Goal: Task Accomplishment & Management: Complete application form

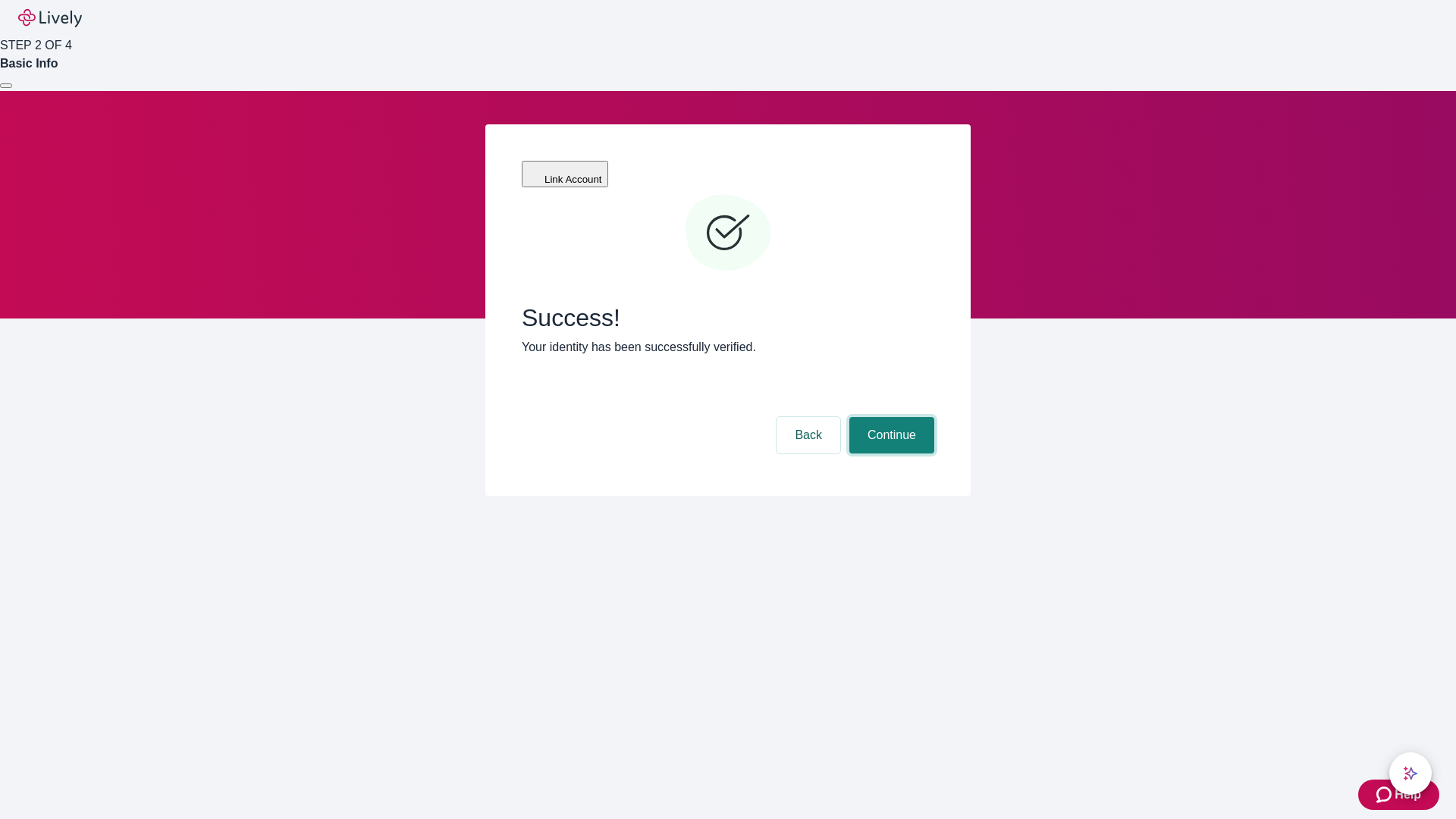
click at [890, 417] on button "Continue" at bounding box center [891, 435] width 85 height 37
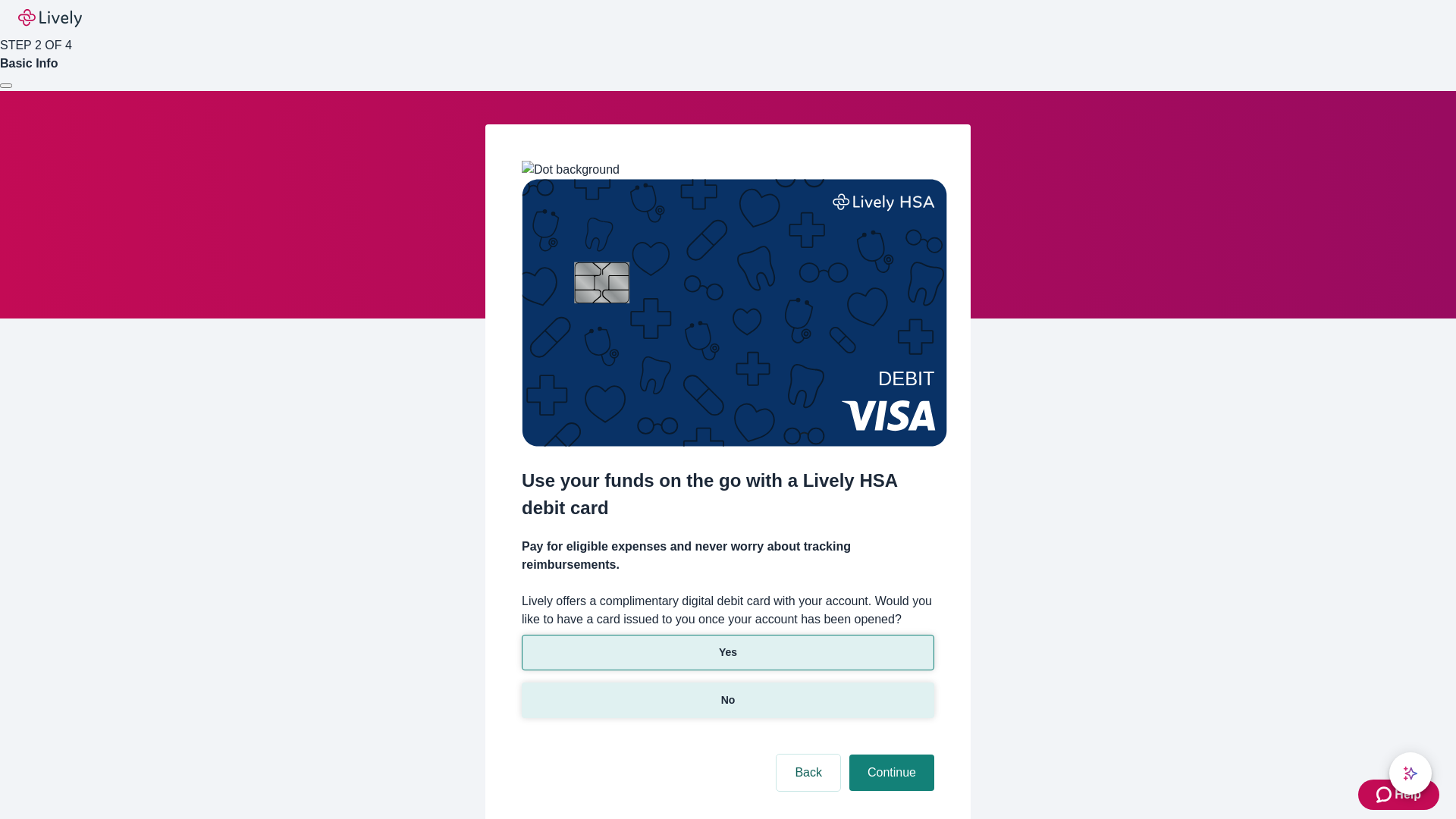
click at [727, 692] on p "No" at bounding box center [728, 700] width 14 height 16
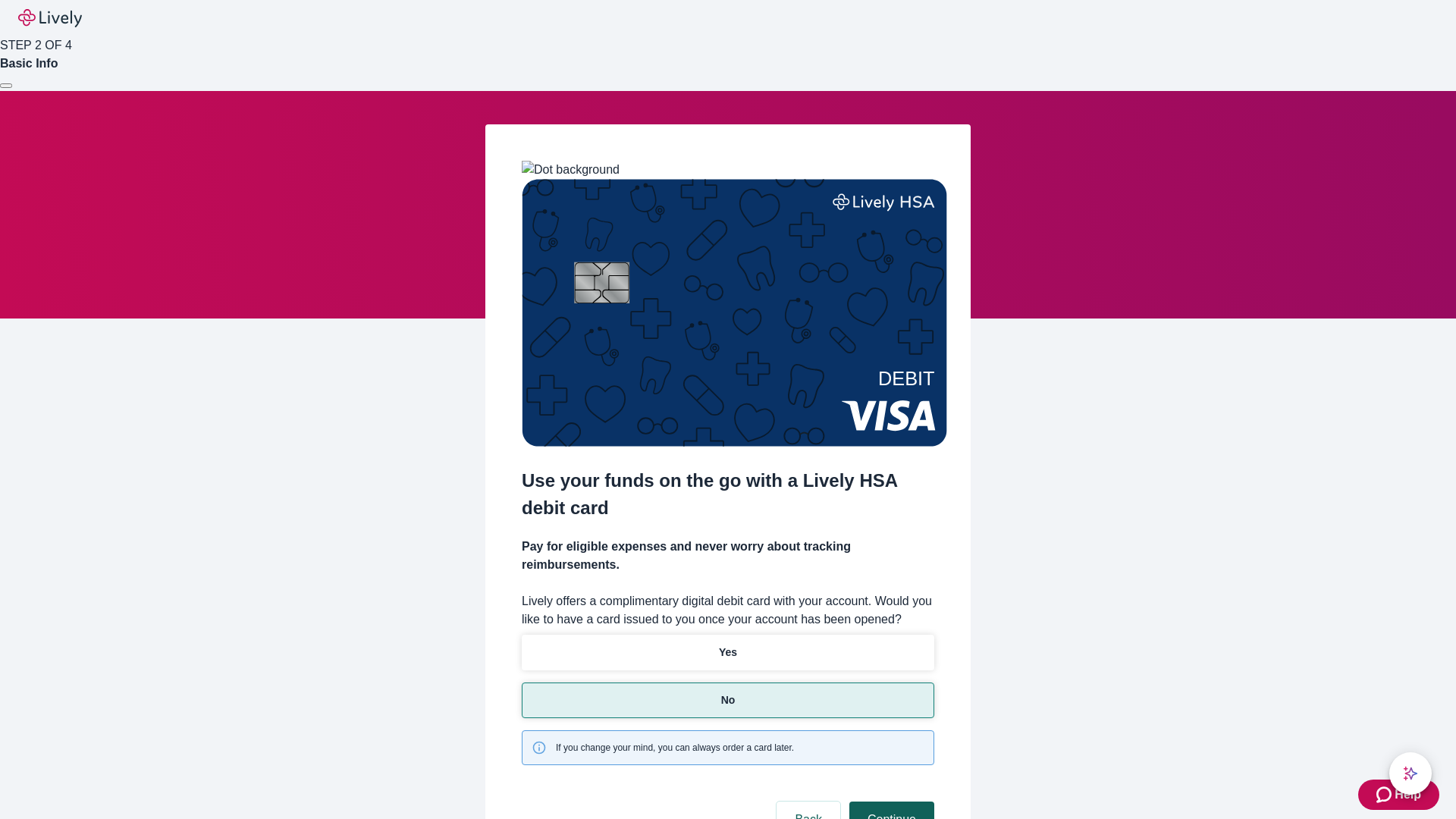
click at [890, 801] on button "Continue" at bounding box center [891, 819] width 85 height 37
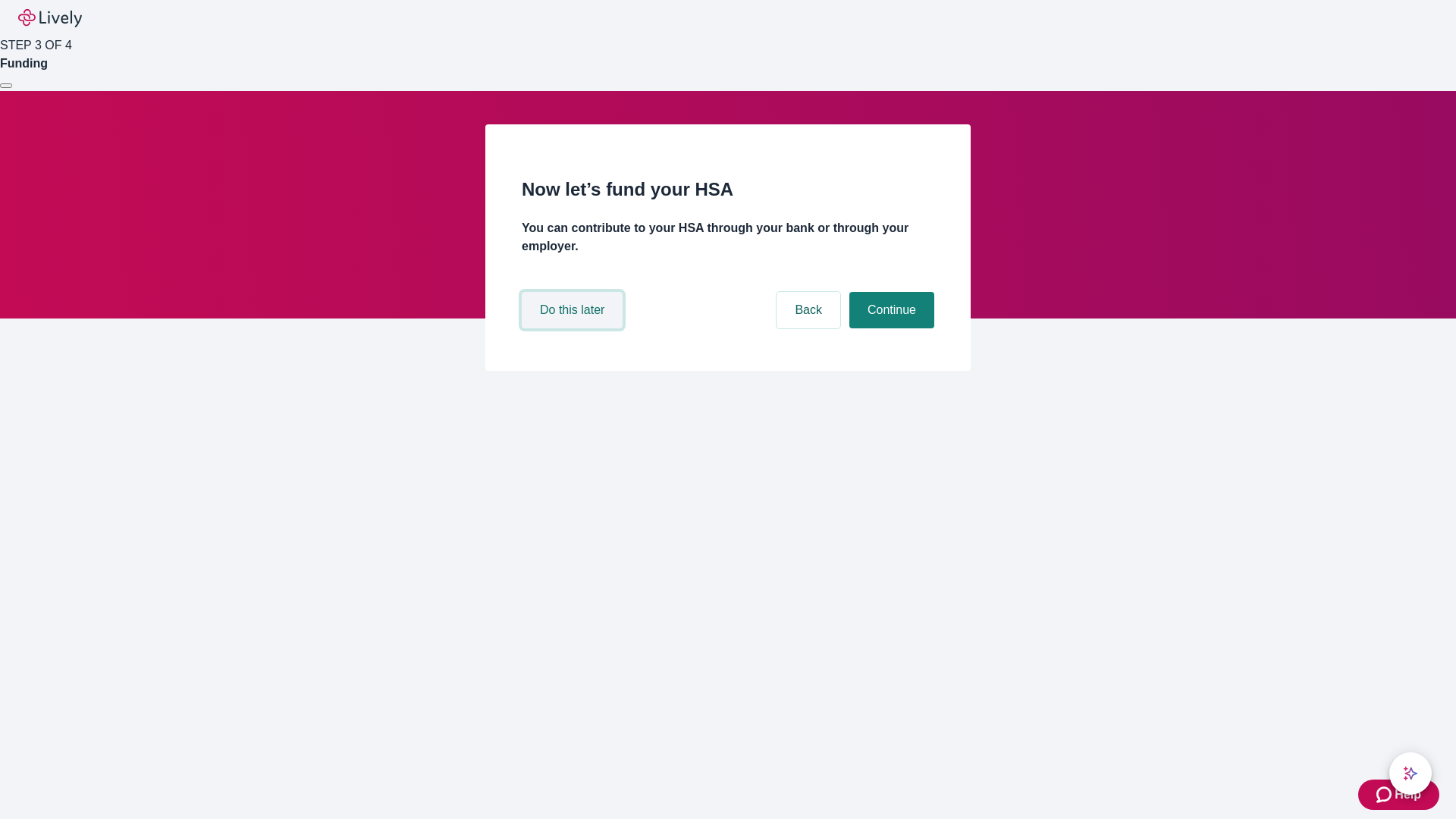
click at [574, 328] on button "Do this later" at bounding box center [571, 310] width 101 height 37
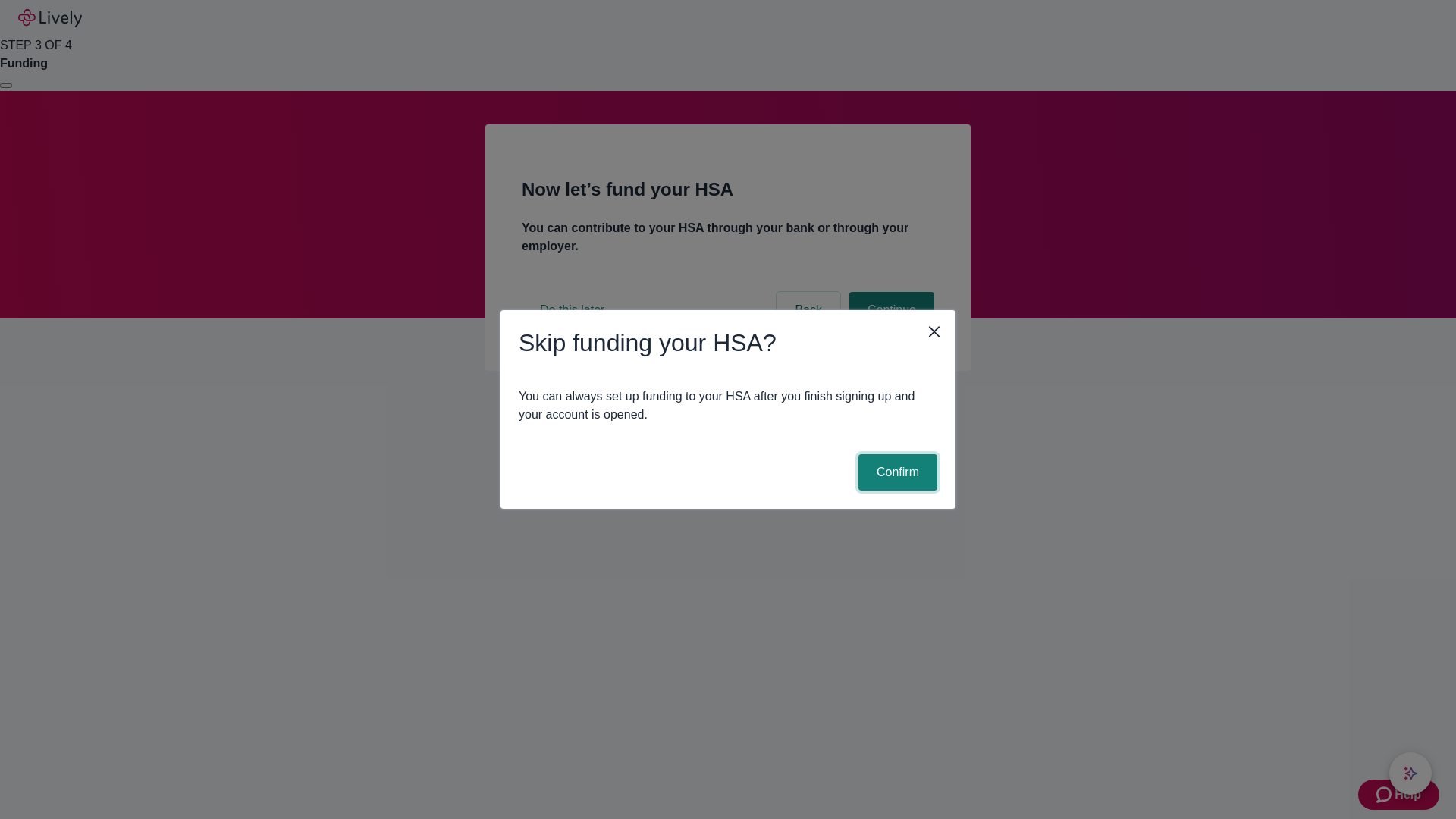
click at [895, 472] on button "Confirm" at bounding box center [898, 472] width 79 height 37
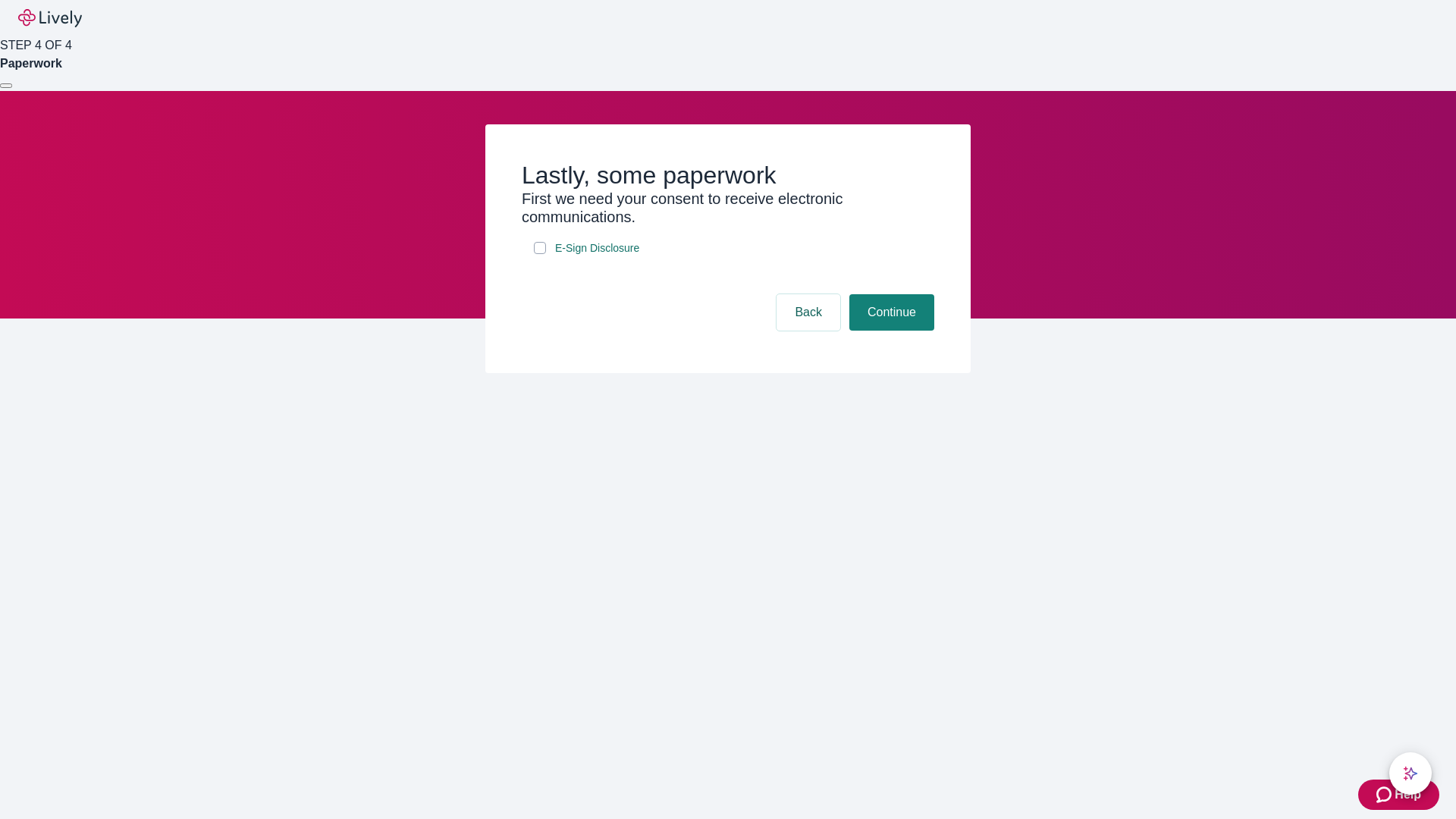
click at [540, 254] on input "E-Sign Disclosure" at bounding box center [540, 248] width 13 height 12
checkbox input "true"
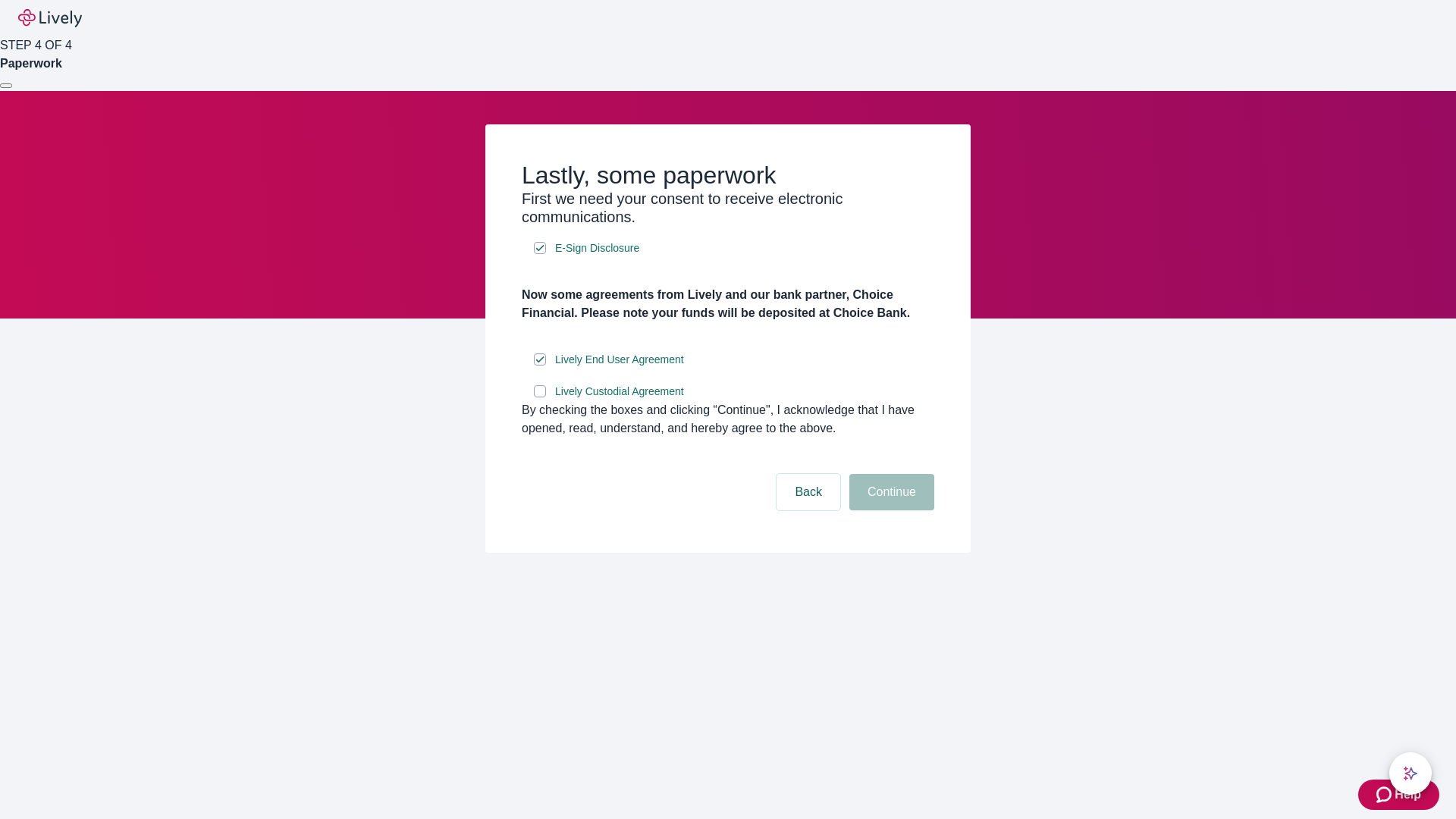
click at [540, 397] on input "Lively Custodial Agreement" at bounding box center [540, 391] width 13 height 12
checkbox input "true"
click at [890, 510] on button "Continue" at bounding box center [891, 492] width 85 height 37
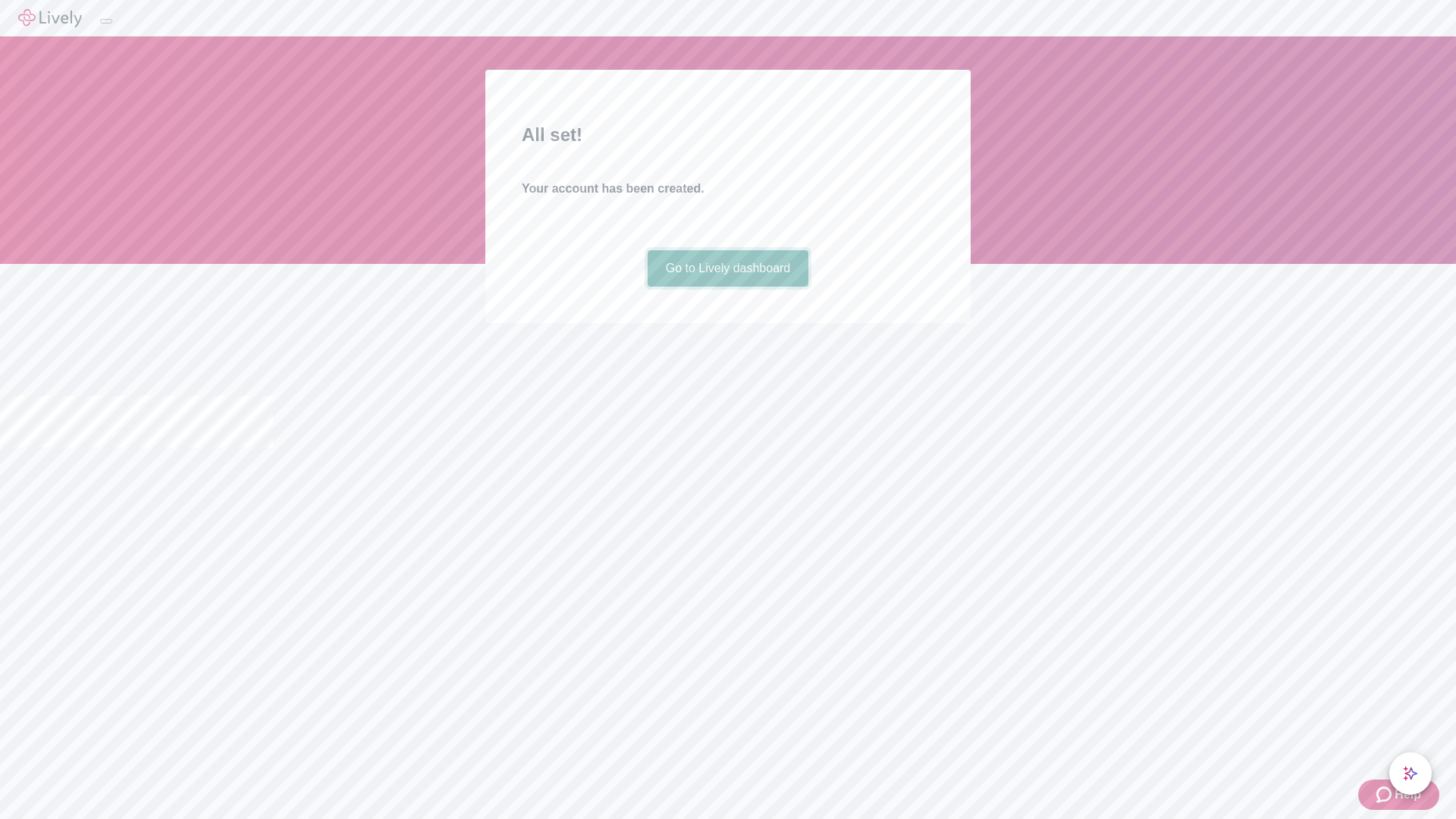
click at [727, 286] on link "Go to Lively dashboard" at bounding box center [728, 268] width 162 height 37
